Goal: Task Accomplishment & Management: Manage account settings

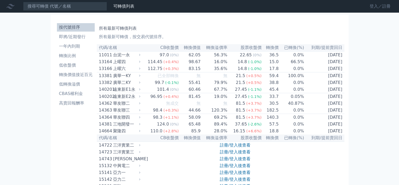
click at [309, 4] on link "登入／註冊" at bounding box center [380, 6] width 29 height 8
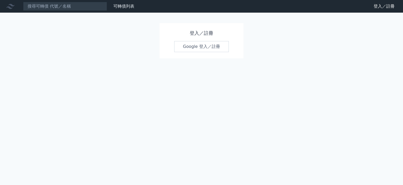
click at [195, 52] on div "登入／註冊 Google 登入／註冊" at bounding box center [202, 40] width 84 height 35
click at [197, 46] on link "Google 登入／註冊" at bounding box center [201, 46] width 55 height 11
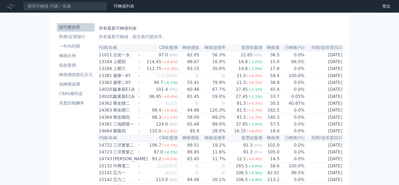
drag, startPoint x: 223, startPoint y: 0, endPoint x: 261, endPoint y: 29, distance: 48.1
click at [261, 29] on h1 "所有最新可轉債列表" at bounding box center [221, 28] width 244 height 6
